Goal: Browse casually

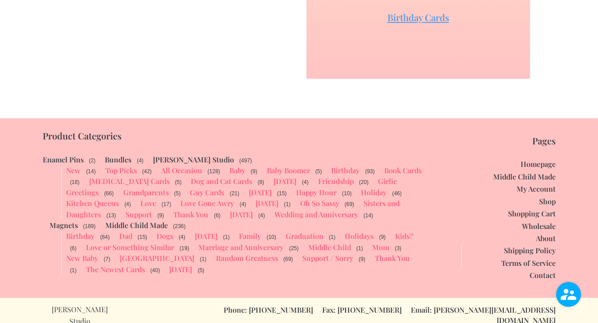
scroll to position [1914, 0]
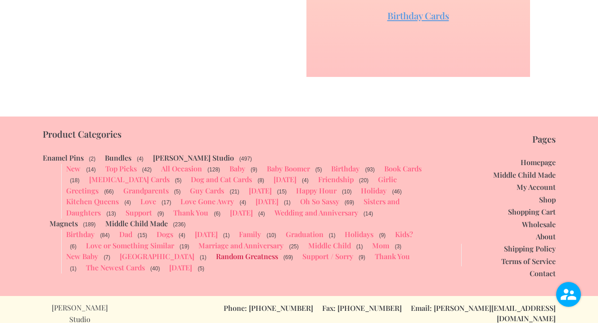
click at [216, 260] on link "Random Greatness" at bounding box center [247, 256] width 62 height 9
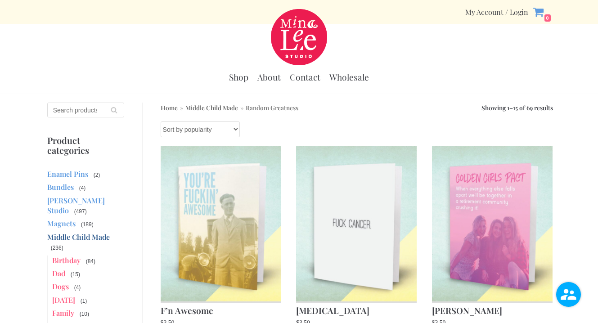
click at [79, 108] on input "Search for:" at bounding box center [85, 110] width 77 height 15
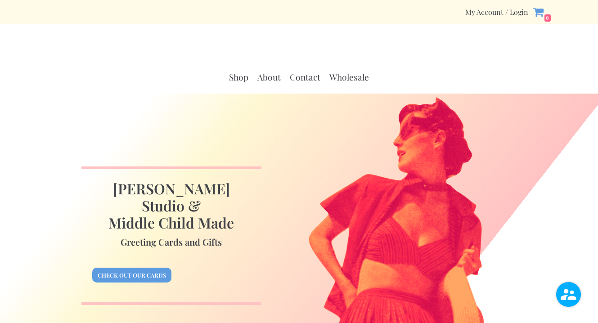
scroll to position [1914, 0]
